Goal: Use online tool/utility: Use online tool/utility

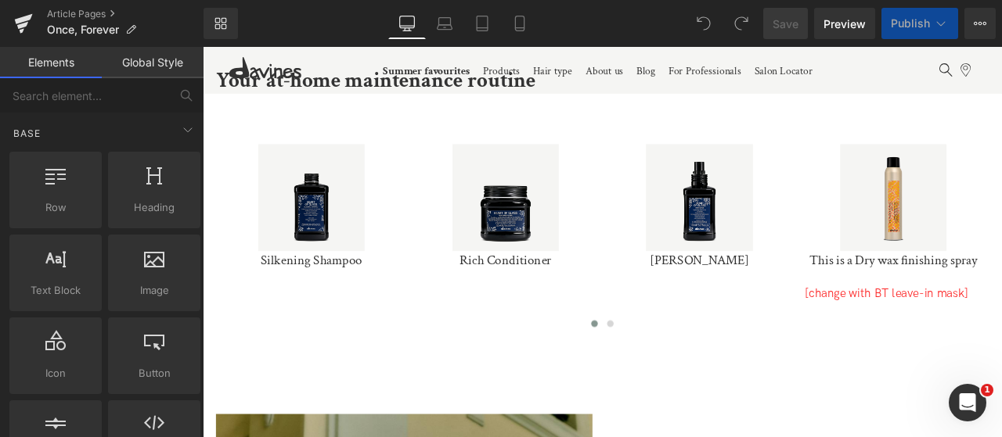
scroll to position [3352, 0]
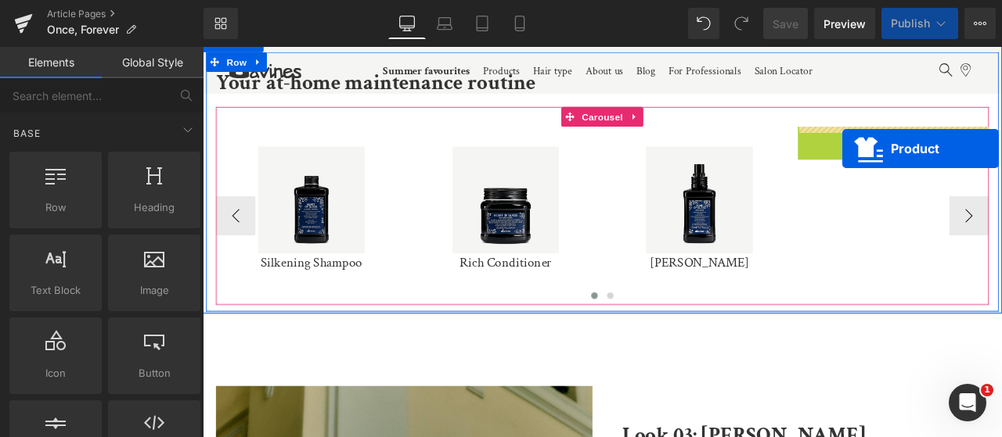
drag, startPoint x: 981, startPoint y: 157, endPoint x: 963, endPoint y: 166, distance: 20.7
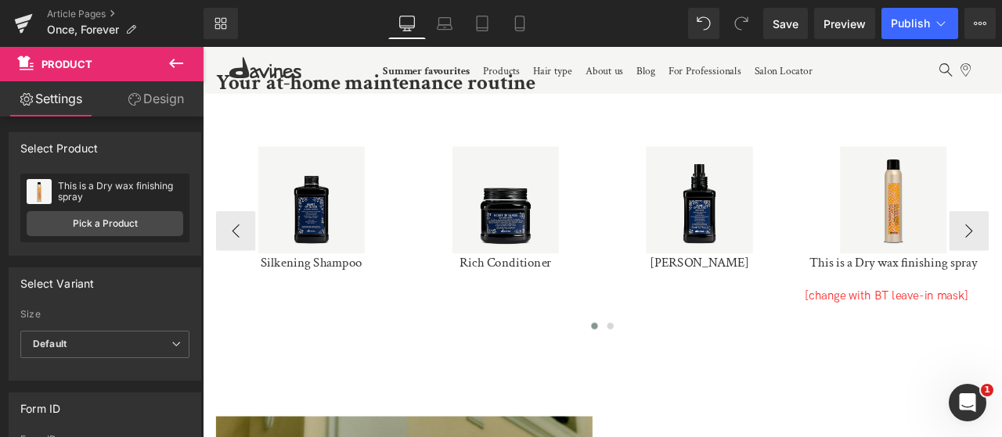
click at [178, 62] on icon at bounding box center [176, 63] width 19 height 19
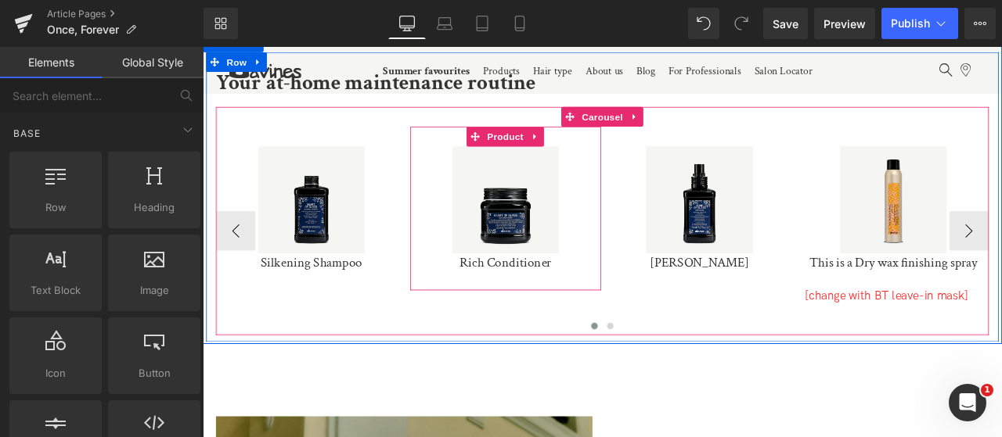
scroll to position [3333, 0]
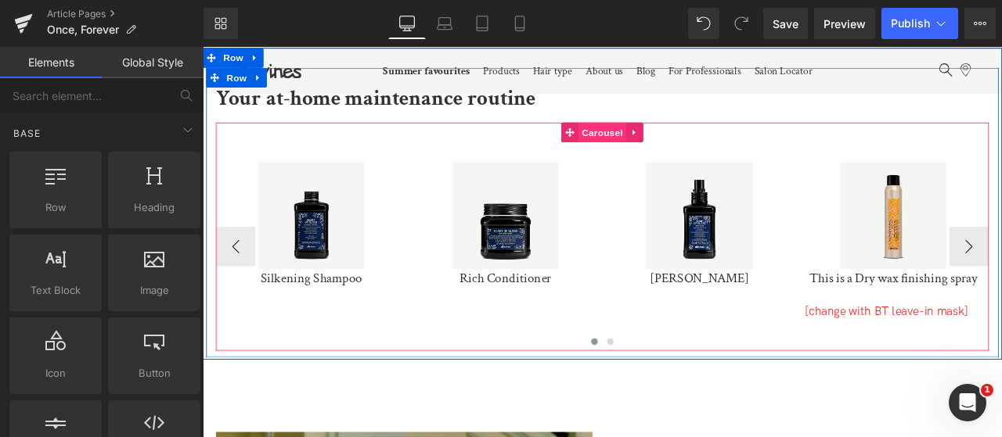
click at [672, 154] on span "Carousel" at bounding box center [676, 148] width 56 height 23
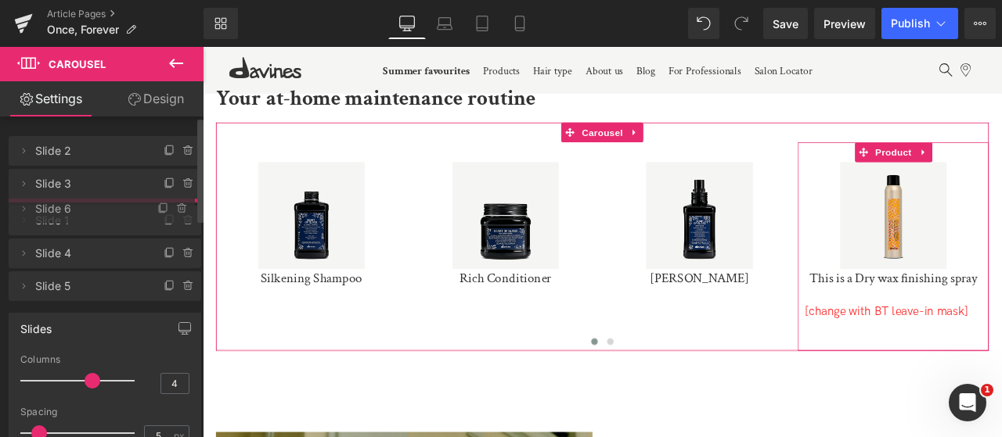
drag, startPoint x: 66, startPoint y: 250, endPoint x: 74, endPoint y: 207, distance: 43.0
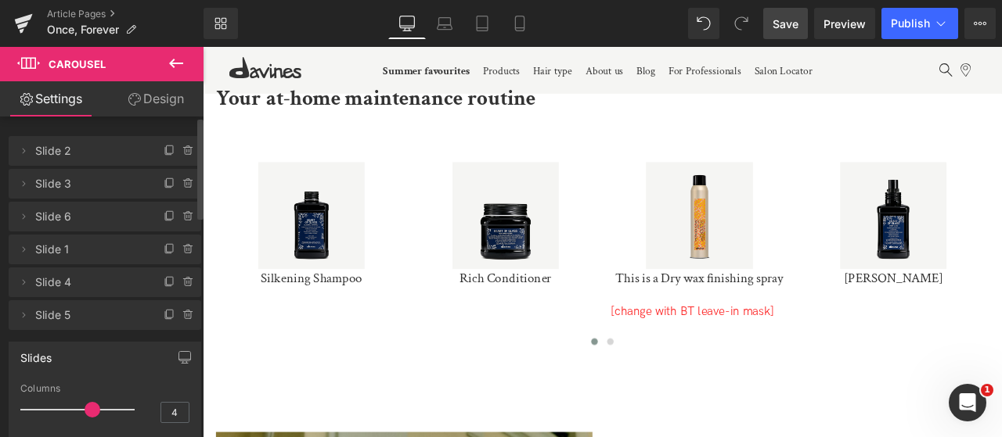
click at [805, 20] on link "Save" at bounding box center [785, 23] width 45 height 31
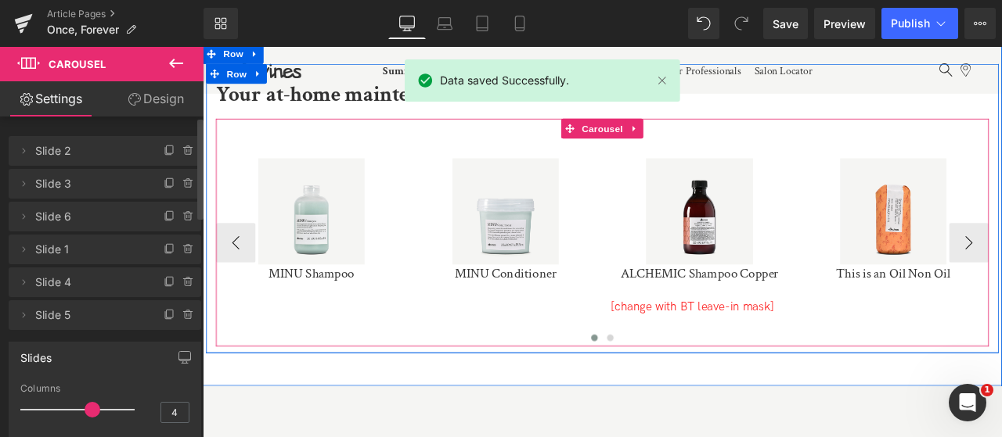
scroll to position [6743, 0]
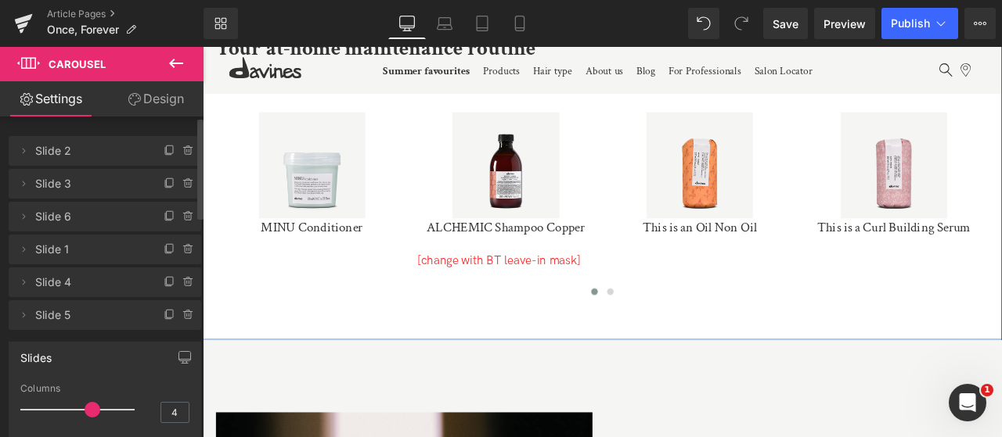
scroll to position [6799, 0]
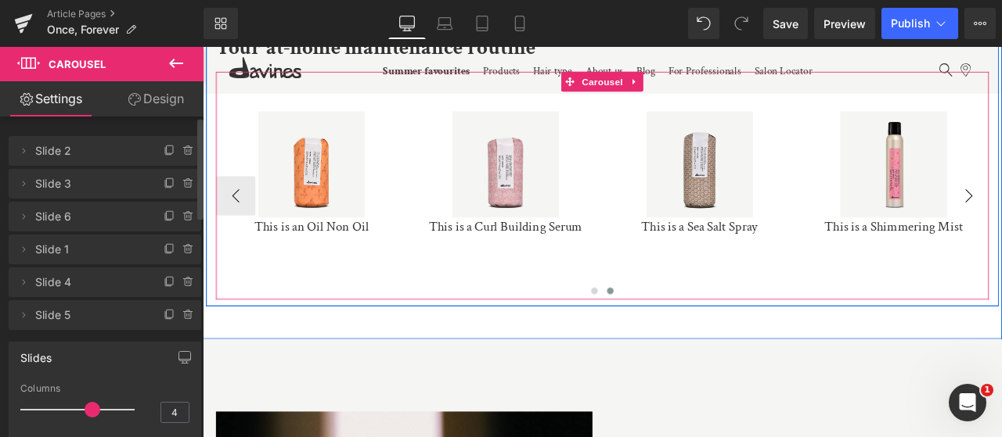
click at [1001, 225] on div "Sale Off" at bounding box center [1021, 187] width 210 height 126
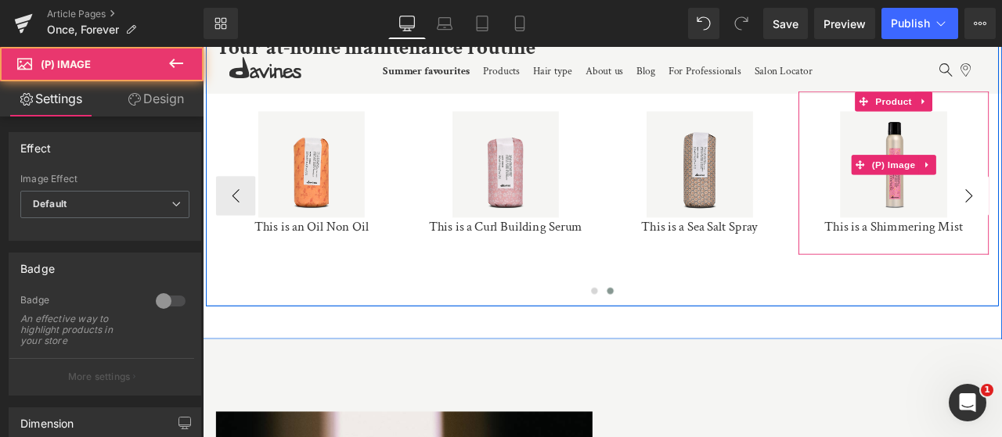
click at [1001, 225] on div "Sale Off" at bounding box center [1021, 187] width 210 height 126
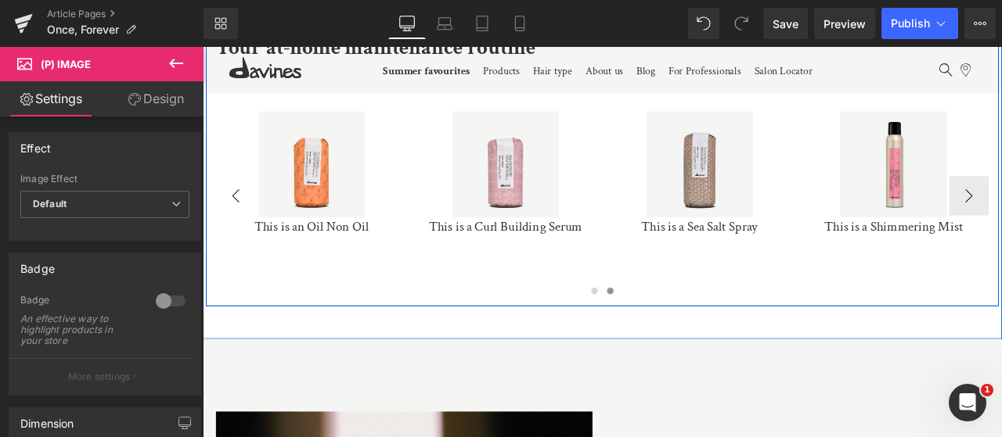
click at [248, 221] on button "‹" at bounding box center [241, 223] width 47 height 47
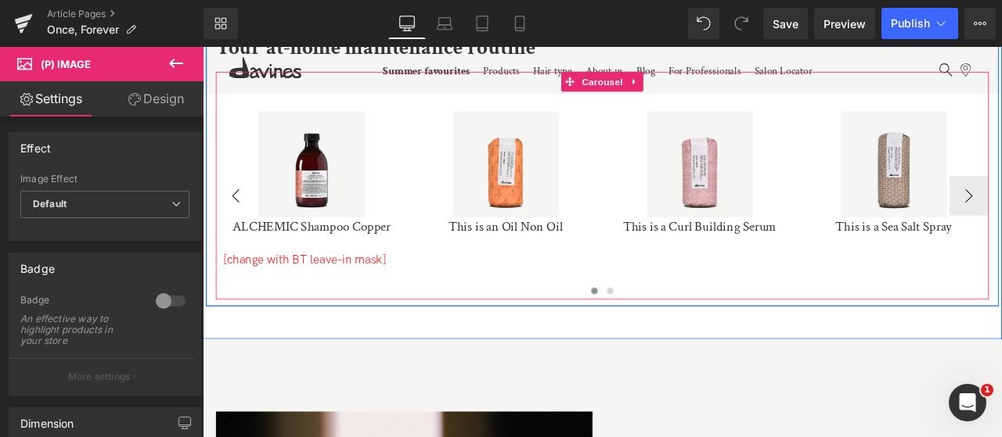
click at [248, 221] on button "‹" at bounding box center [241, 223] width 47 height 47
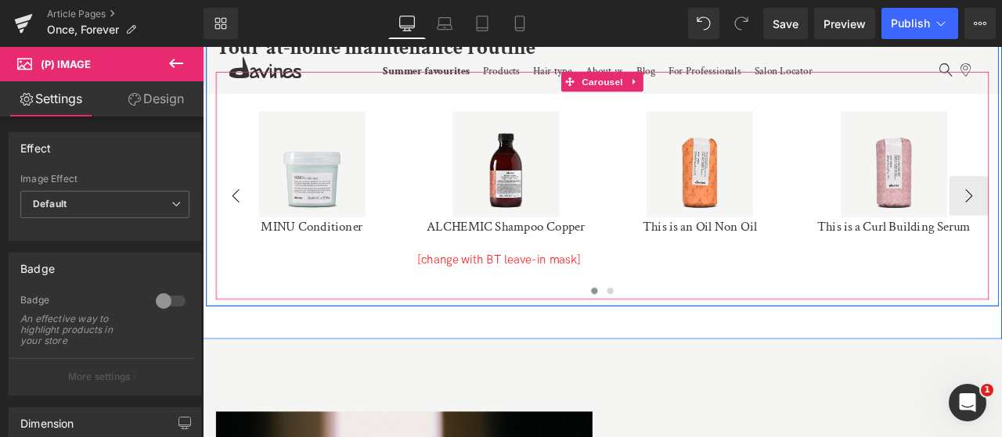
click at [248, 221] on button "‹" at bounding box center [241, 223] width 47 height 47
click at [248, 221] on div "Sale Off (P) Image MINU Shampoo (P) Title Product" at bounding box center [794, 223] width 1610 height 246
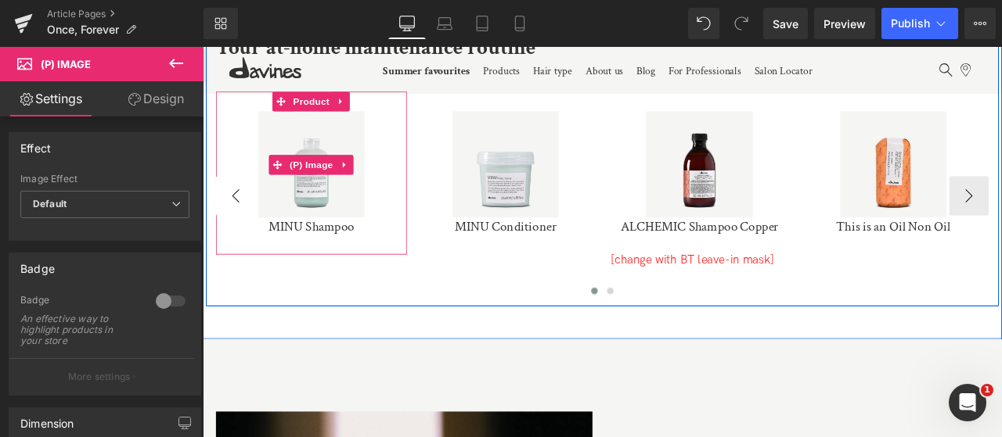
click at [248, 221] on div "Sale Off" at bounding box center [331, 187] width 210 height 126
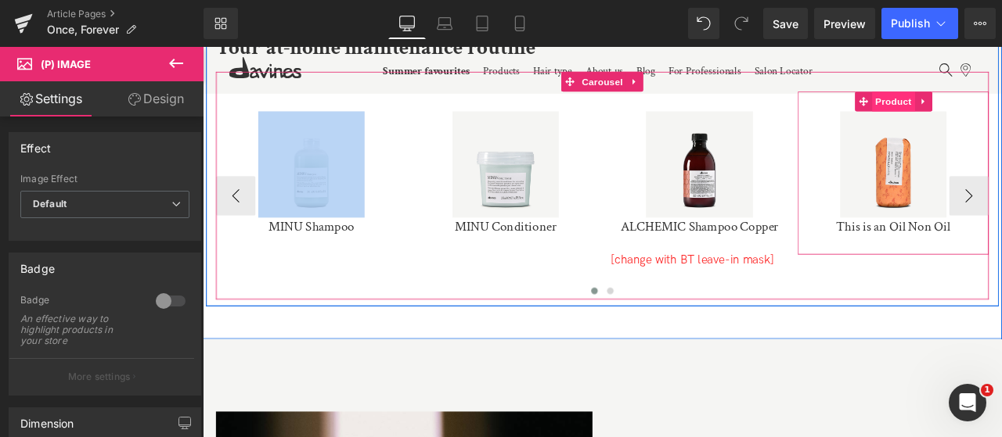
click at [1001, 113] on span "Product" at bounding box center [1020, 111] width 51 height 23
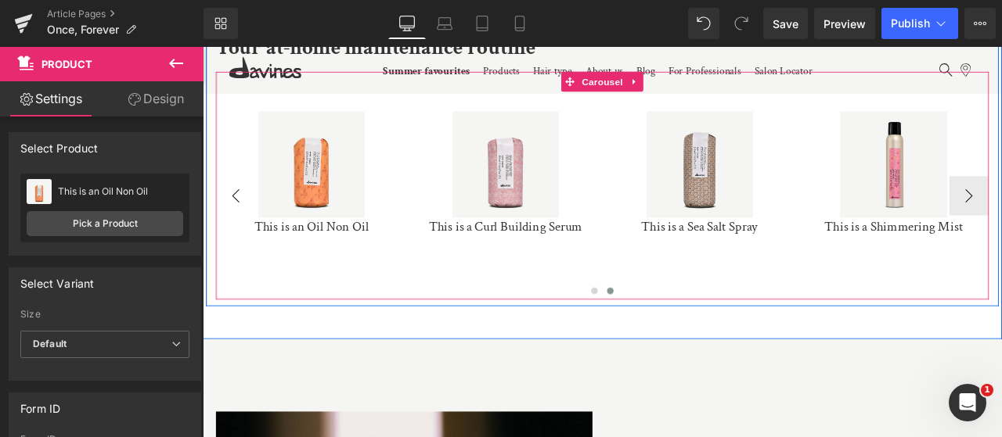
click at [247, 225] on button "‹" at bounding box center [241, 223] width 47 height 47
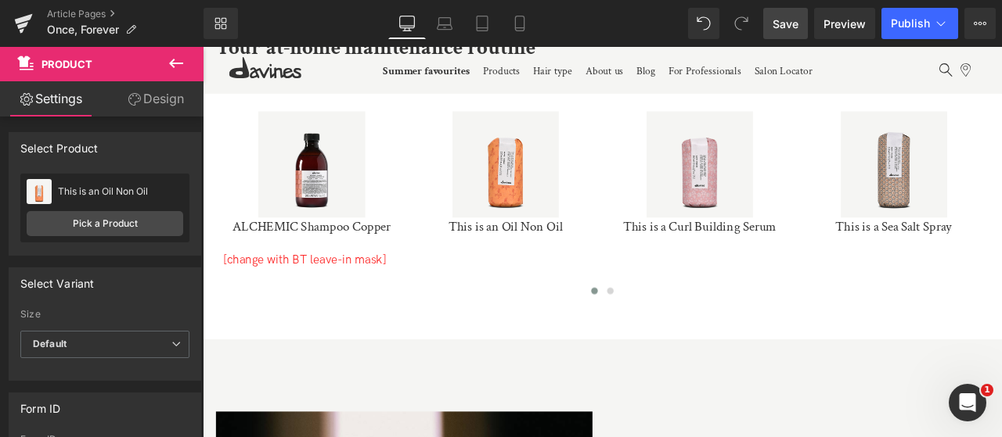
drag, startPoint x: 779, startPoint y: 32, endPoint x: 332, endPoint y: 462, distance: 620.4
click at [779, 32] on link "Save" at bounding box center [785, 23] width 45 height 31
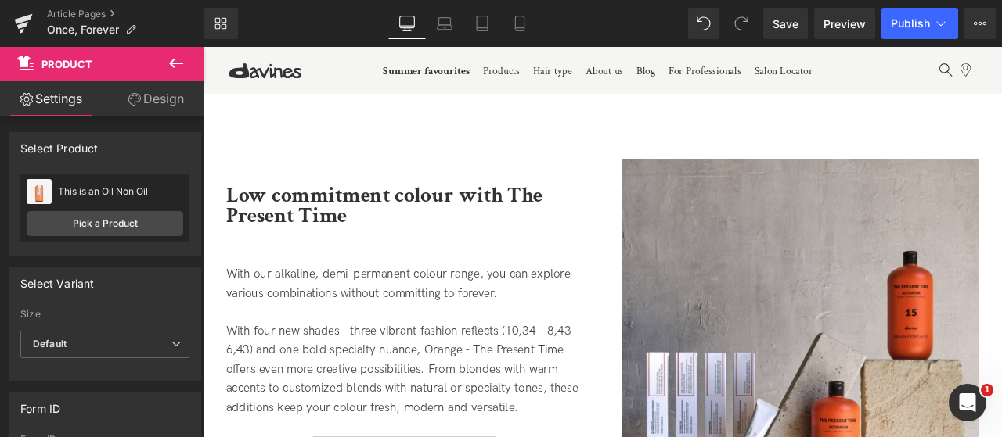
scroll to position [7819, 0]
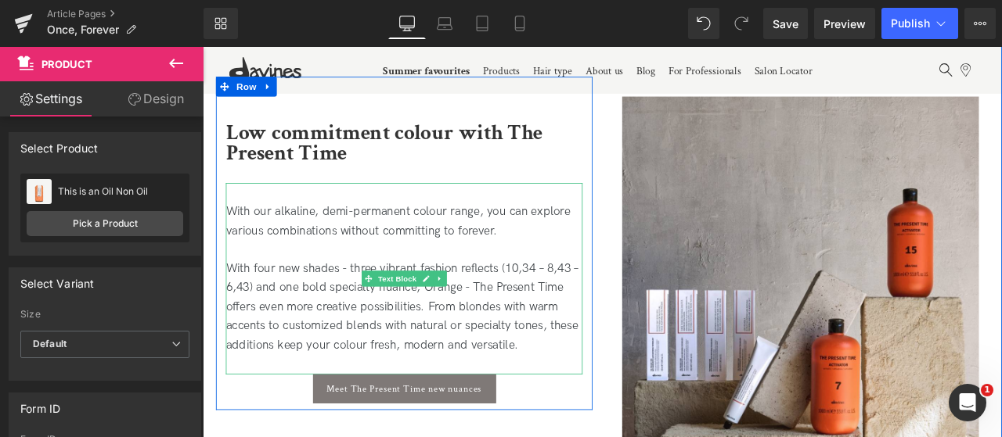
click at [408, 333] on p "With four new shades - three vibrant fashion reflects (10,34 – 8,43 – 6,43) and…" at bounding box center [441, 355] width 423 height 113
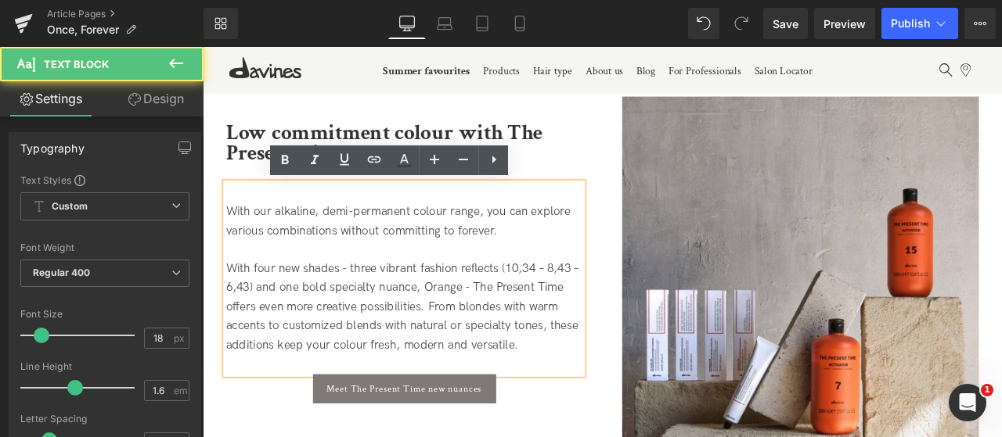
click at [448, 333] on p "With four new shades - three vibrant fashion reflects (10,34 – 8,43 – 6,43) and…" at bounding box center [441, 355] width 423 height 113
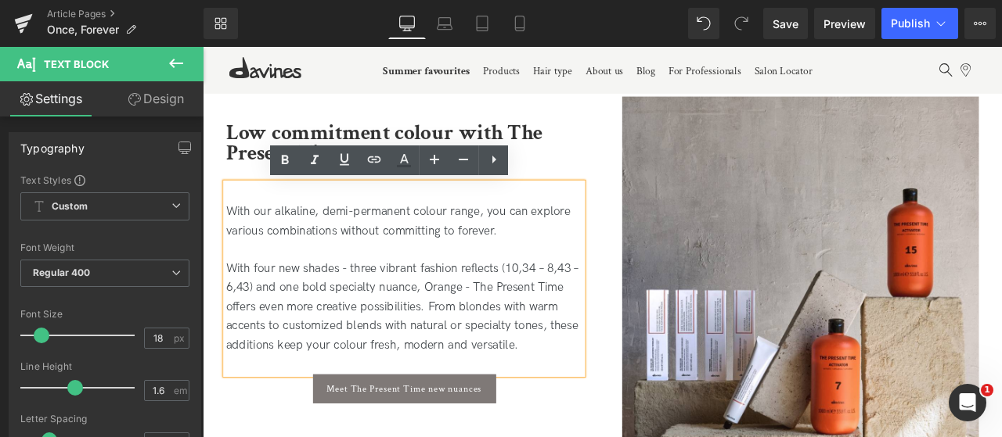
click at [452, 333] on p "With four new shades - three vibrant fashion reflects (10,34 – 8,43 – 6,43) and…" at bounding box center [441, 355] width 423 height 113
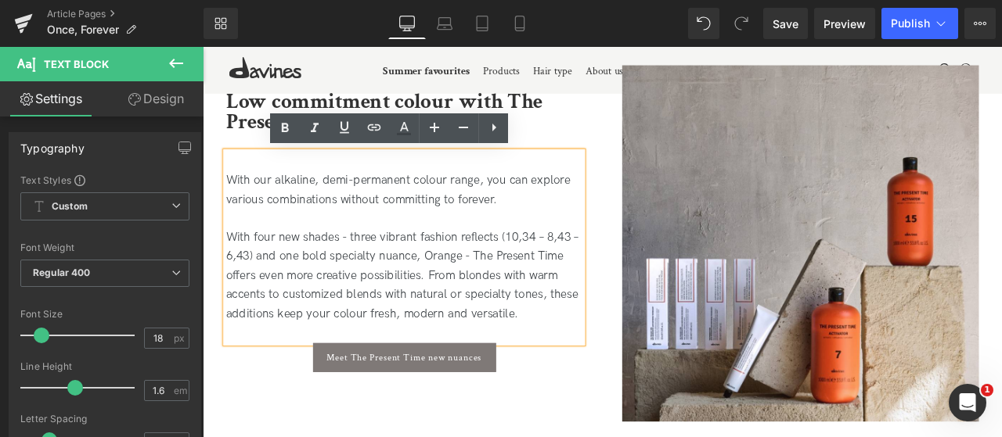
scroll to position [7857, 0]
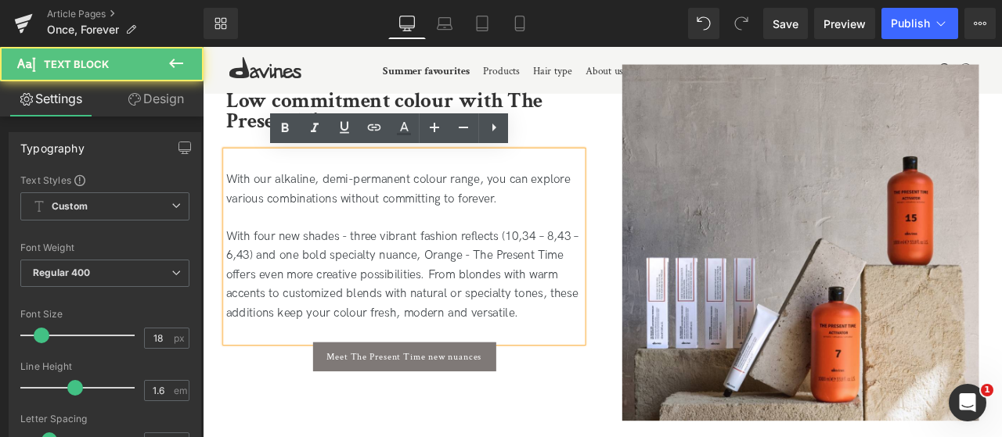
click at [348, 286] on p "With four new shades - three vibrant fashion reflects (10,34 – 8,43 – 6,43) and…" at bounding box center [441, 317] width 423 height 113
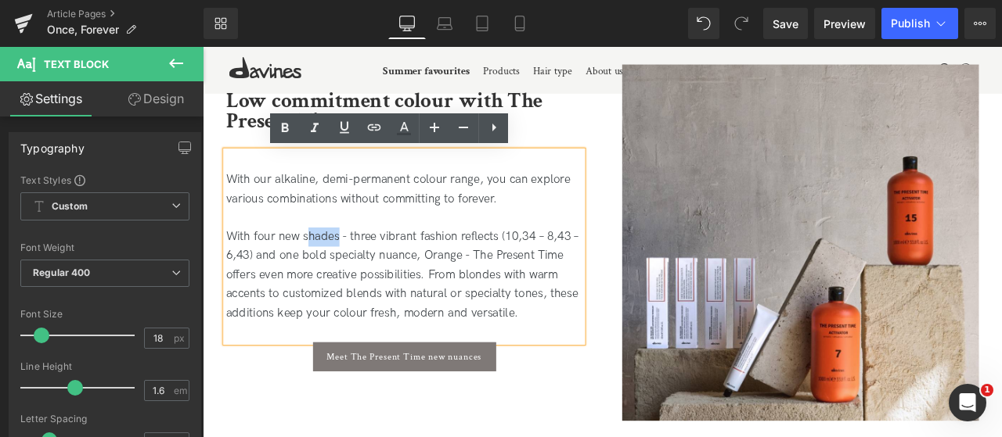
drag, startPoint x: 360, startPoint y: 273, endPoint x: 322, endPoint y: 272, distance: 38.4
click at [322, 272] on p "With four new shades - three vibrant fashion reflects (10,34 – 8,43 – 6,43) and…" at bounding box center [441, 317] width 423 height 113
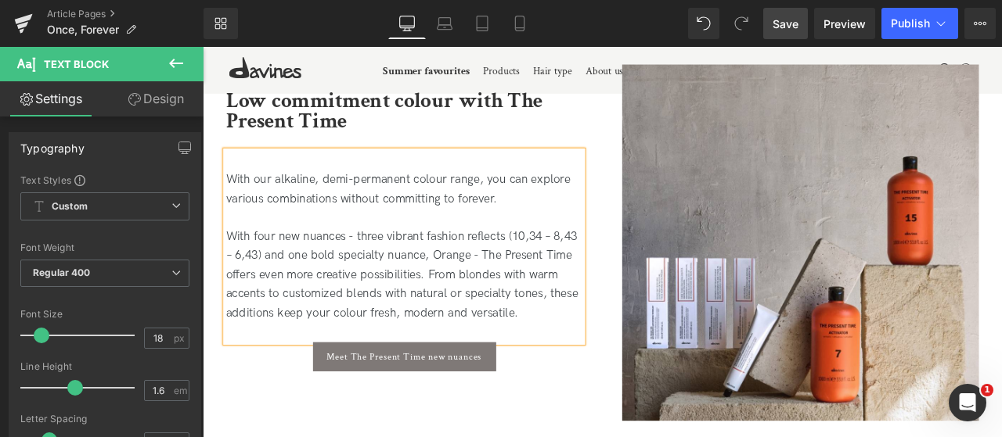
click at [779, 27] on span "Save" at bounding box center [785, 24] width 26 height 16
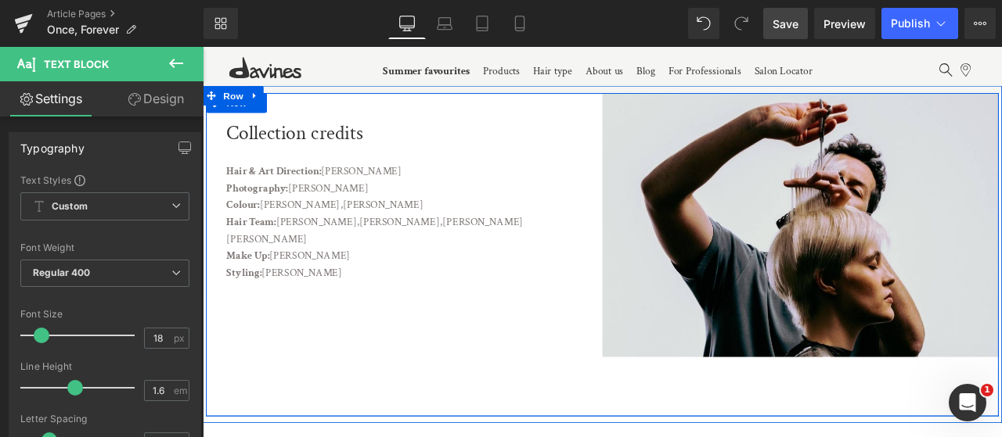
scroll to position [9435, 0]
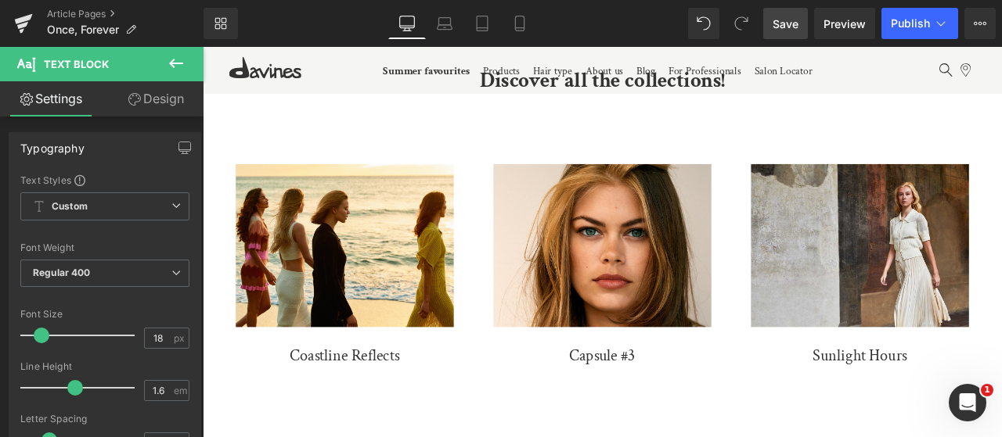
click at [776, 26] on span "Save" at bounding box center [785, 24] width 26 height 16
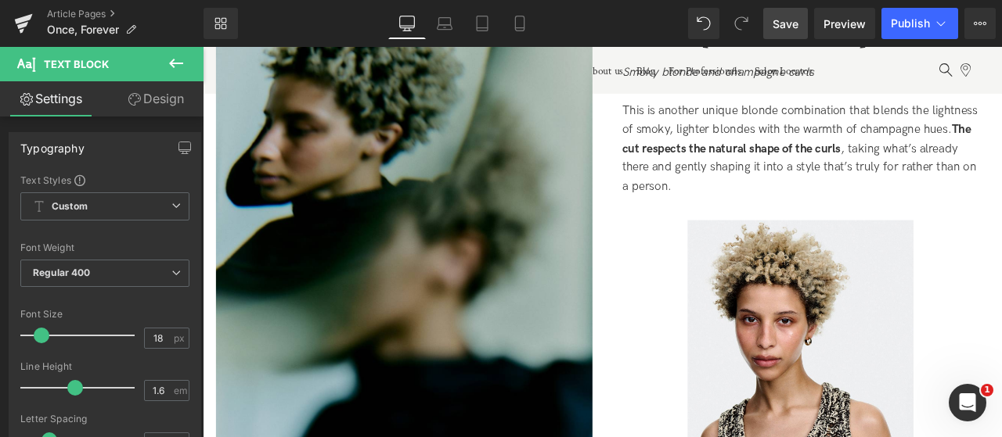
scroll to position [4884, 0]
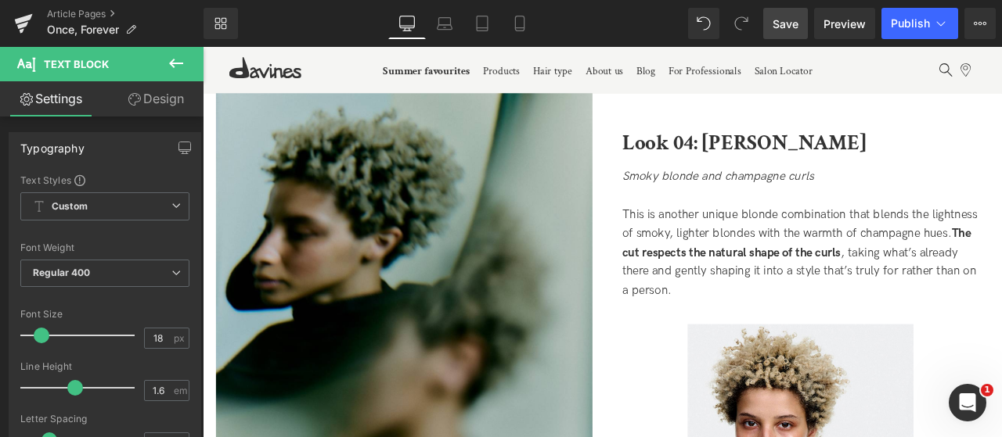
click at [779, 31] on span "Save" at bounding box center [785, 24] width 26 height 16
